Goal: Task Accomplishment & Management: Manage account settings

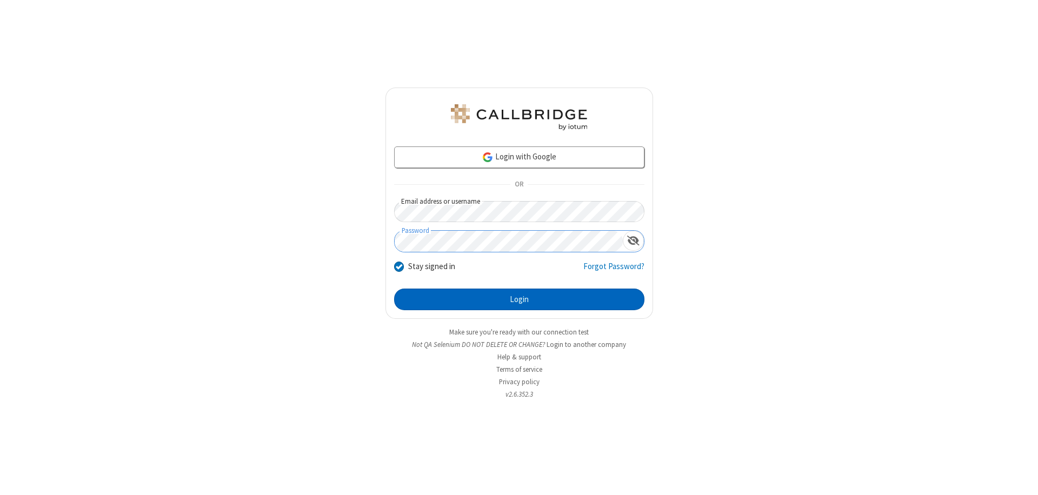
click at [519, 300] on button "Login" at bounding box center [519, 300] width 250 height 22
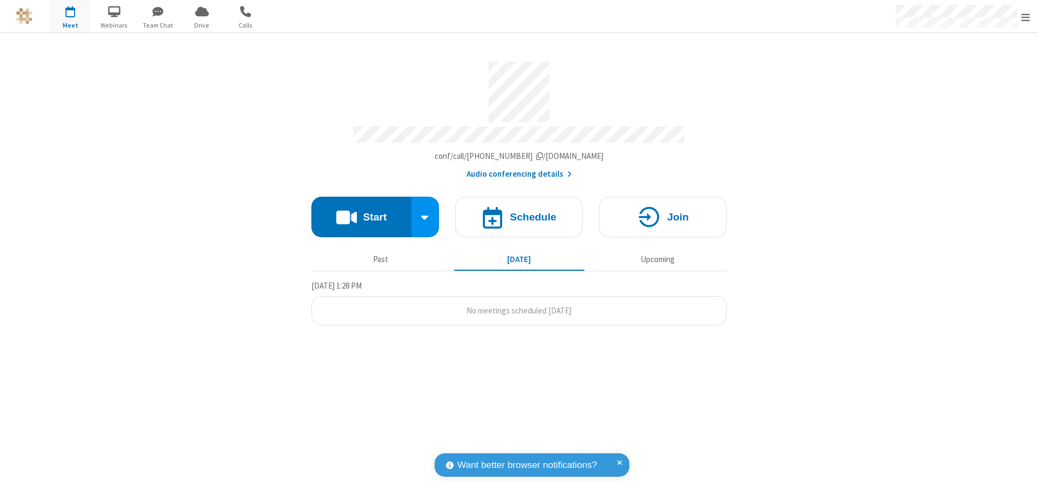
click at [1026, 17] on span "Open menu" at bounding box center [1026, 17] width 9 height 11
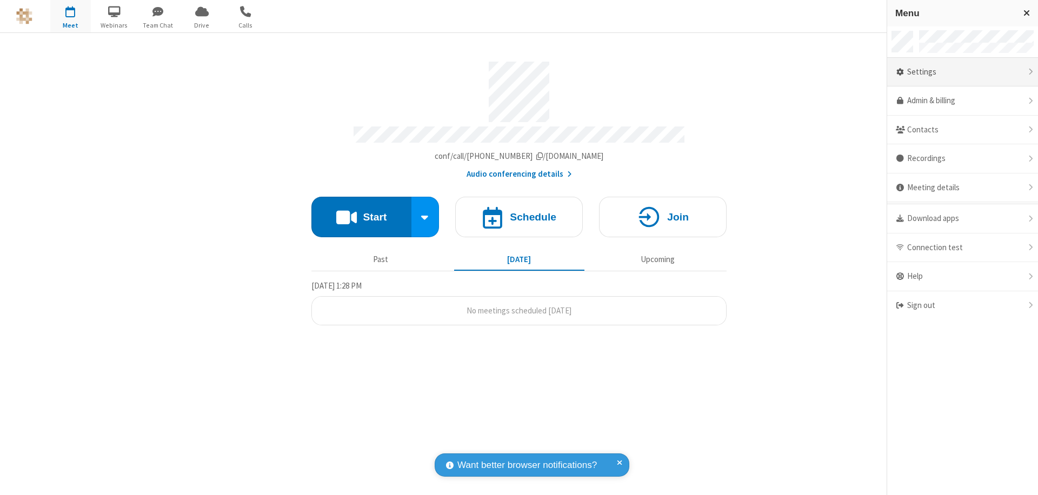
click at [963, 72] on div "Settings" at bounding box center [962, 72] width 151 height 29
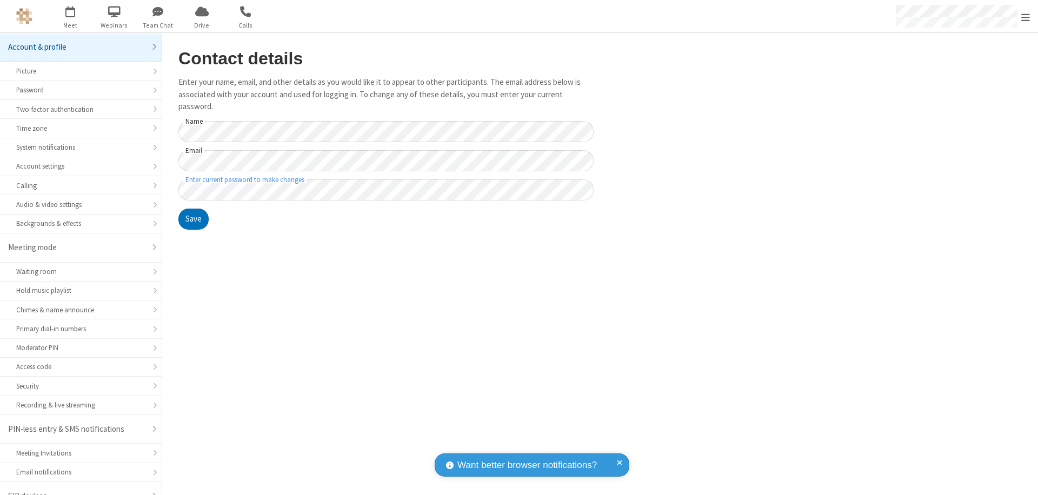
scroll to position [15, 0]
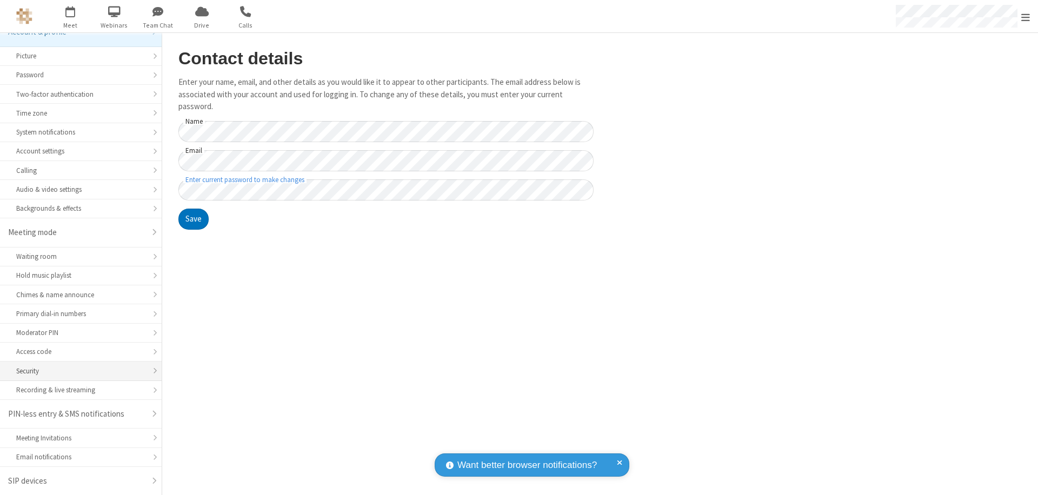
click at [77, 371] on div "Security" at bounding box center [80, 371] width 129 height 10
